Goal: Task Accomplishment & Management: Use online tool/utility

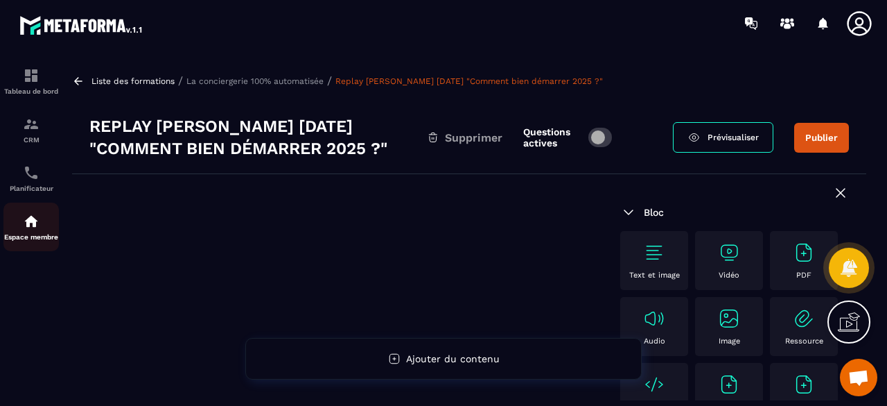
click at [47, 214] on link "Espace membre" at bounding box center [30, 226] width 55 height 49
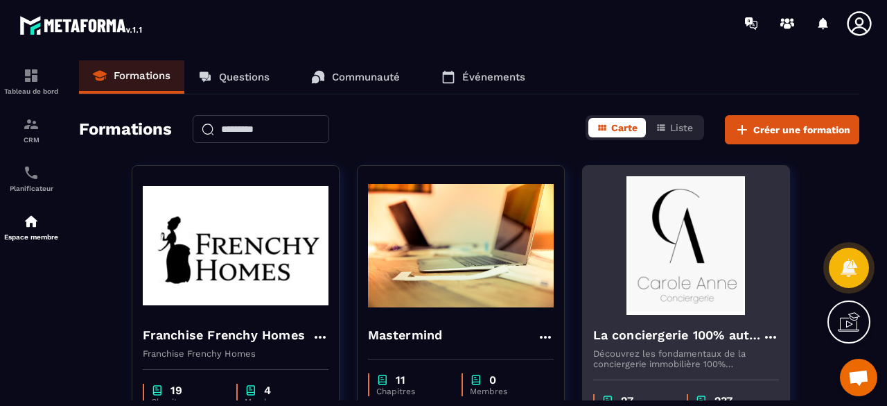
click at [693, 297] on img at bounding box center [686, 245] width 186 height 139
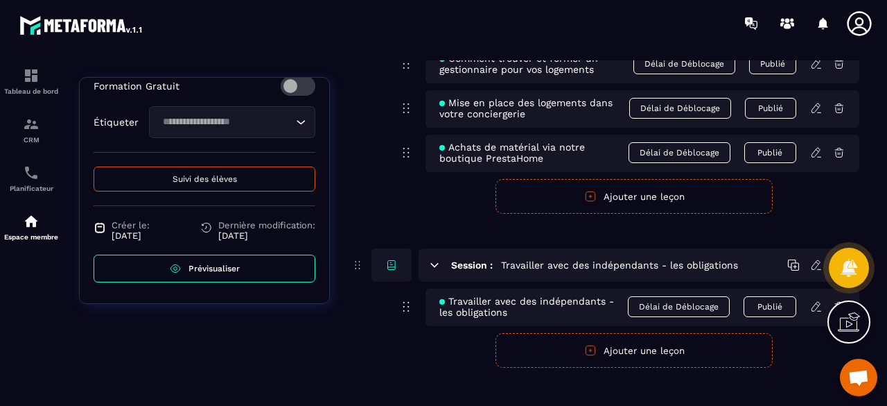
scroll to position [571, 0]
click at [199, 266] on span "Prévisualiser" at bounding box center [214, 268] width 51 height 10
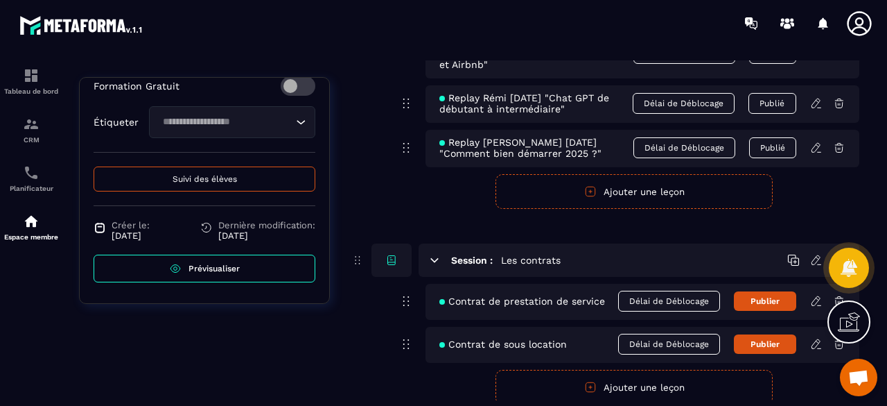
scroll to position [7256, 0]
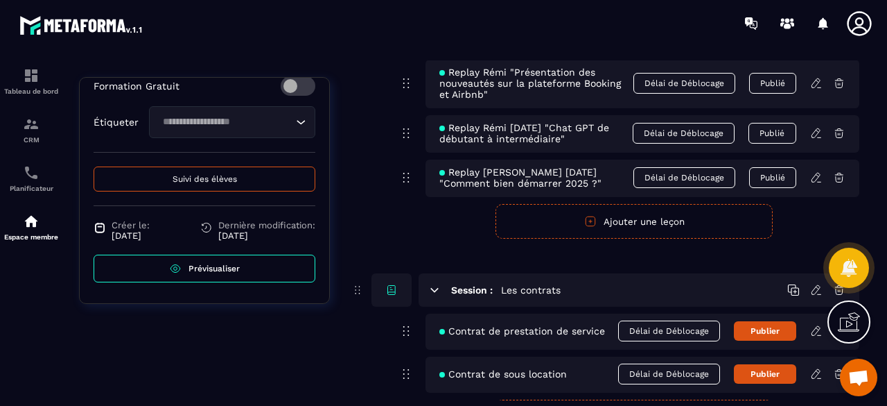
click at [607, 218] on button "Ajouter une leçon" at bounding box center [634, 221] width 277 height 35
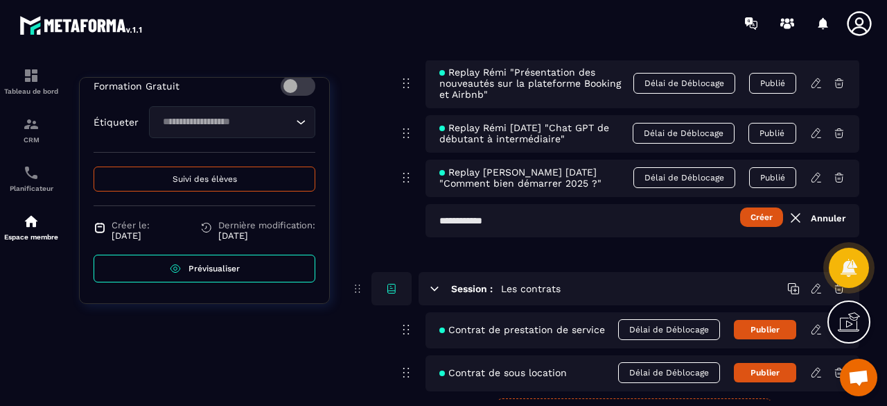
click at [563, 205] on input "text" at bounding box center [643, 220] width 434 height 33
paste input "**********"
type input "**********"
click at [752, 209] on button "Créer" at bounding box center [761, 216] width 43 height 19
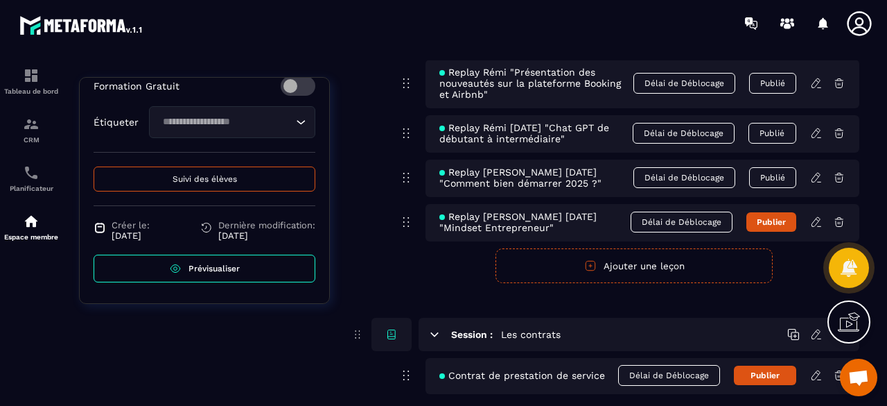
click at [819, 216] on icon at bounding box center [816, 222] width 12 height 12
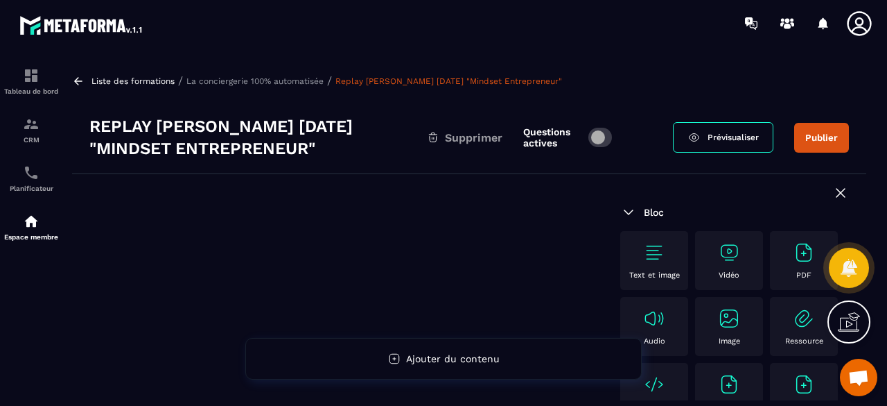
click at [736, 253] on img at bounding box center [729, 252] width 22 height 22
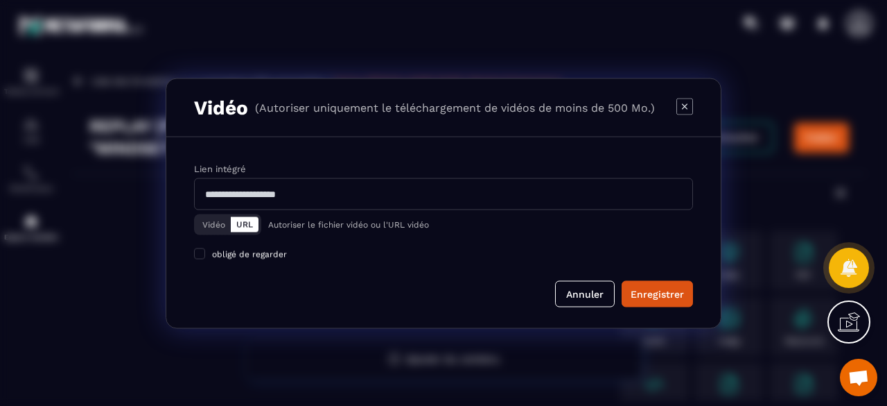
click at [220, 221] on button "Vidéo" at bounding box center [214, 223] width 34 height 15
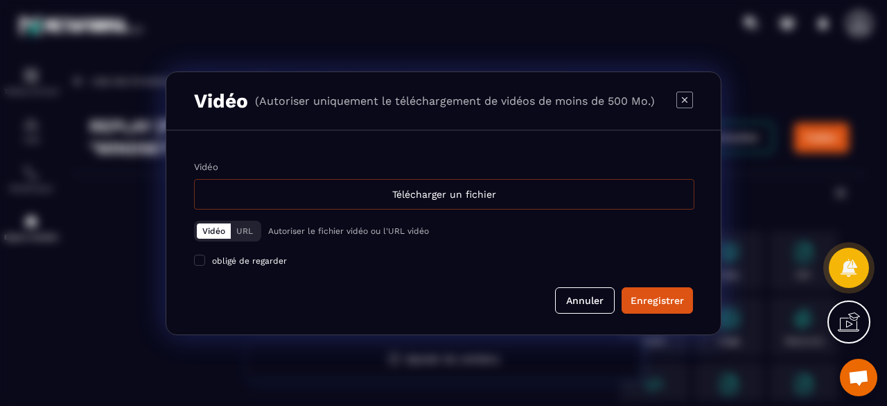
click at [424, 193] on div "Télécharger un fichier" at bounding box center [444, 194] width 501 height 31
click at [0, 0] on input "Vidéo Télécharger un fichier" at bounding box center [0, 0] width 0 height 0
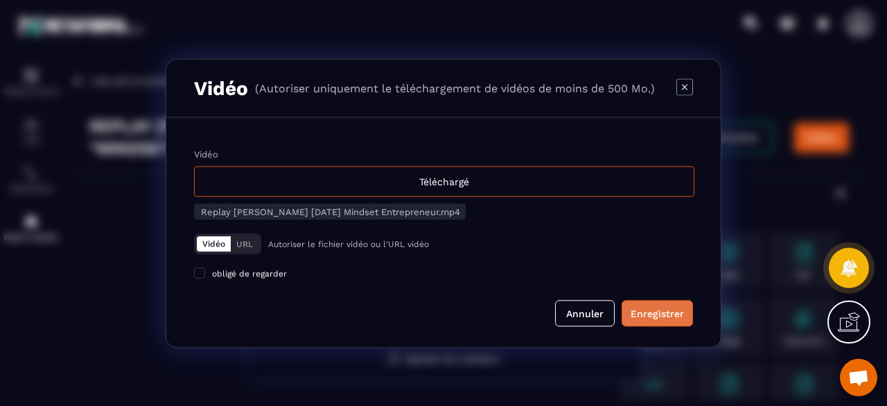
click at [658, 309] on div "Enregistrer" at bounding box center [657, 313] width 53 height 14
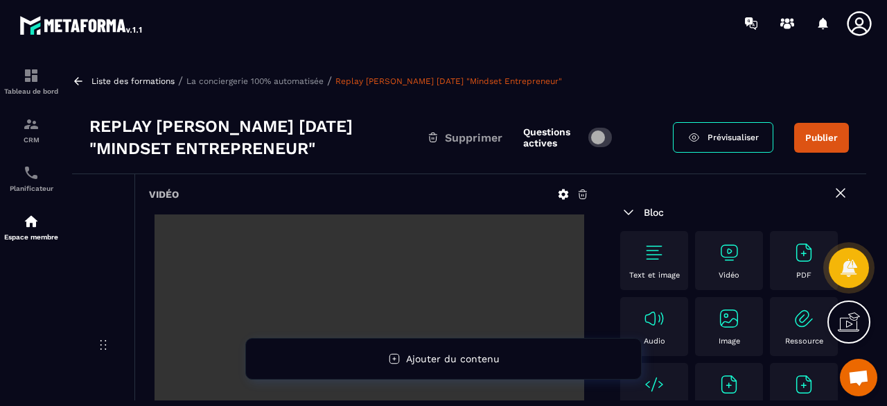
click at [737, 141] on span "Prévisualiser" at bounding box center [733, 137] width 51 height 10
